Goal: Information Seeking & Learning: Learn about a topic

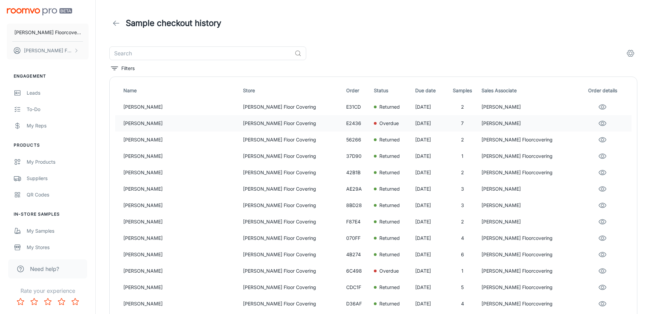
click at [243, 124] on p "[PERSON_NAME] Floor Covering" at bounding box center [292, 124] width 98 height 8
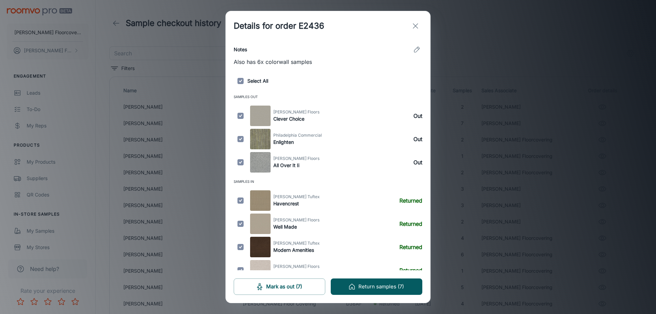
scroll to position [170, 0]
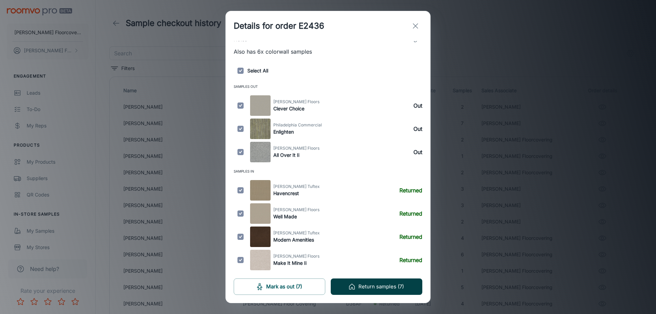
click at [356, 284] on button "Return samples (7)" at bounding box center [377, 286] width 92 height 16
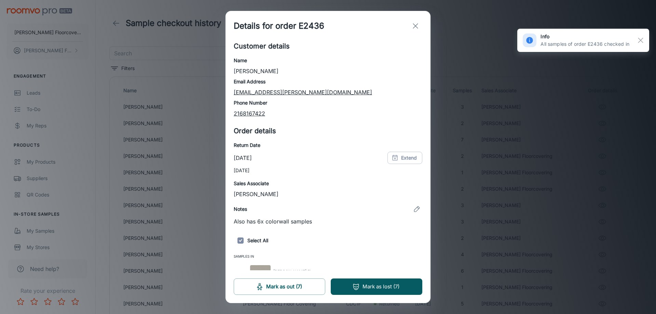
click at [415, 26] on line "exit" at bounding box center [415, 26] width 5 height 5
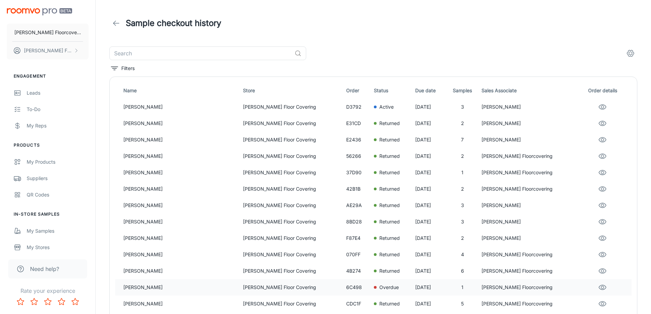
click at [243, 291] on p "[PERSON_NAME] Floor Covering" at bounding box center [292, 288] width 98 height 8
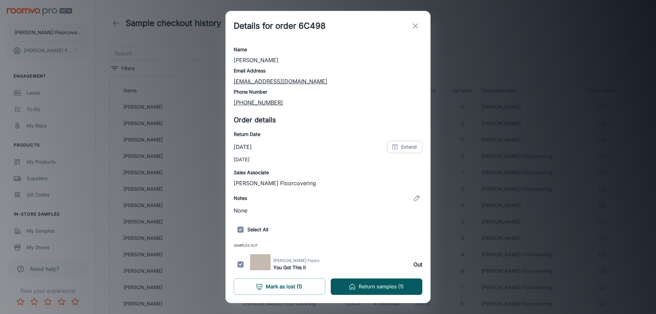
scroll to position [15, 0]
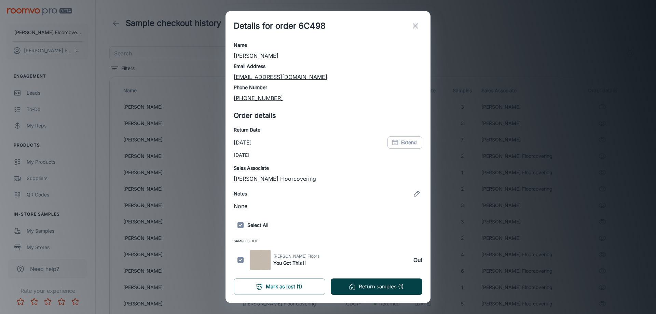
click at [379, 287] on button "Return samples (1)" at bounding box center [377, 286] width 92 height 16
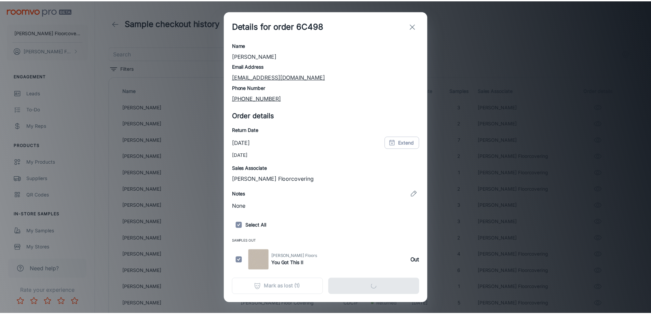
scroll to position [0, 0]
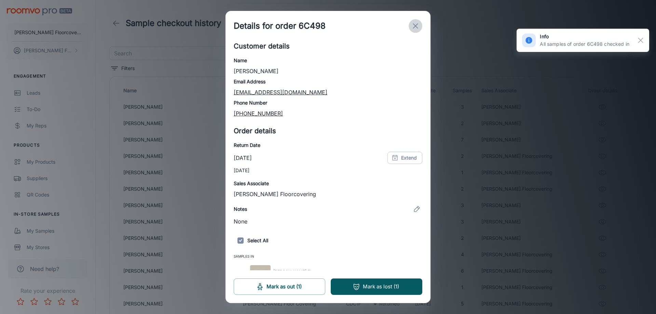
drag, startPoint x: 415, startPoint y: 27, endPoint x: 420, endPoint y: 42, distance: 16.5
click at [414, 28] on icon "exit" at bounding box center [415, 26] width 8 height 8
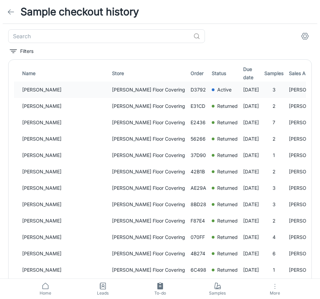
click at [52, 90] on p "[PERSON_NAME]" at bounding box center [64, 90] width 84 height 8
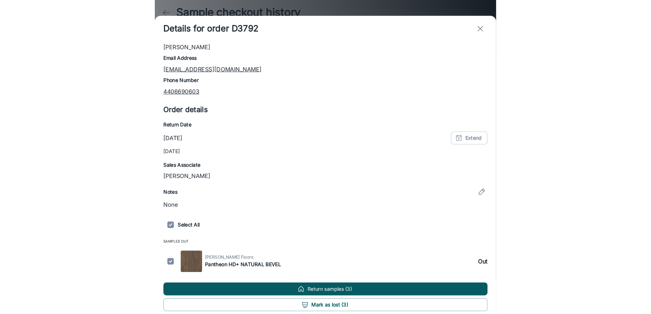
scroll to position [64, 0]
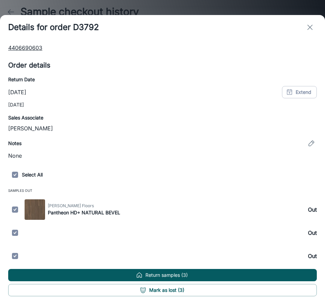
click at [309, 29] on icon "exit" at bounding box center [310, 27] width 8 height 8
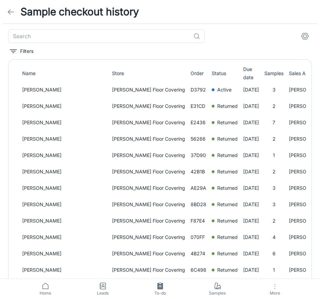
click at [11, 14] on icon at bounding box center [11, 12] width 8 height 8
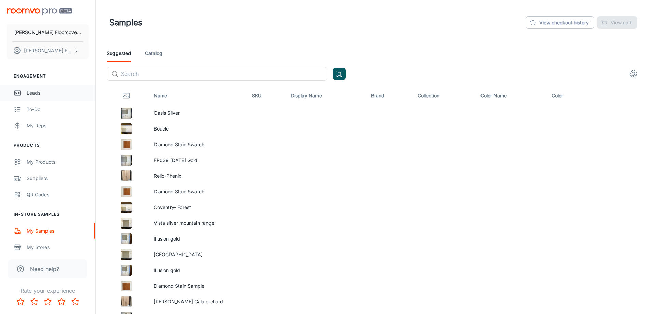
click at [36, 93] on div "Leads" at bounding box center [58, 93] width 62 height 8
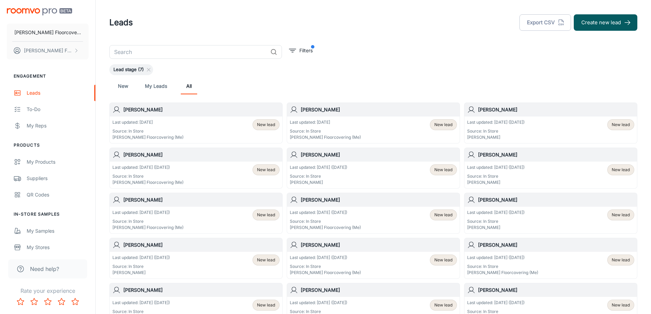
click at [515, 117] on div "Last updated: [DATE] ([DATE]) Source: In Store [PERSON_NAME] New lead" at bounding box center [550, 130] width 173 height 27
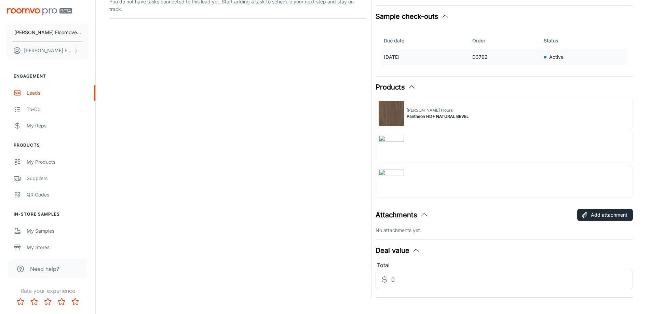
scroll to position [168, 0]
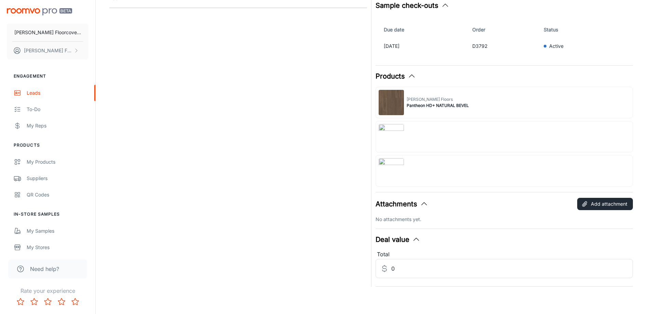
click at [394, 128] on img at bounding box center [391, 136] width 25 height 25
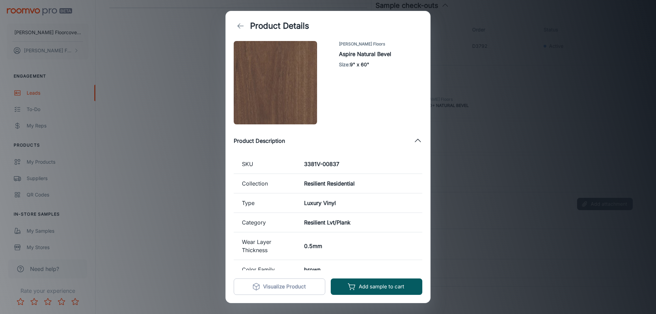
click at [241, 25] on icon "back" at bounding box center [240, 26] width 8 height 8
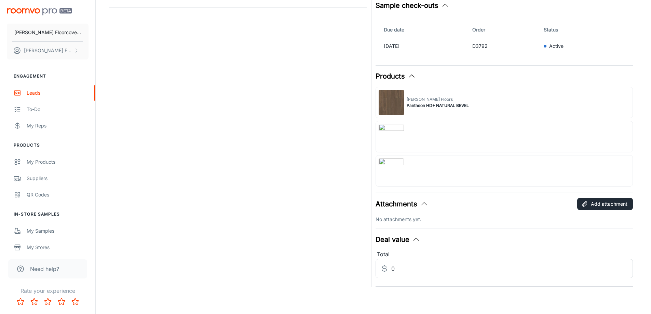
click at [417, 170] on div at bounding box center [505, 170] width 258 height 31
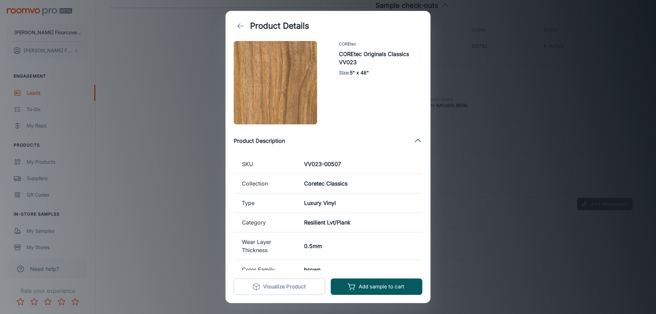
click at [237, 26] on icon "back" at bounding box center [240, 26] width 8 height 8
